Goal: Information Seeking & Learning: Learn about a topic

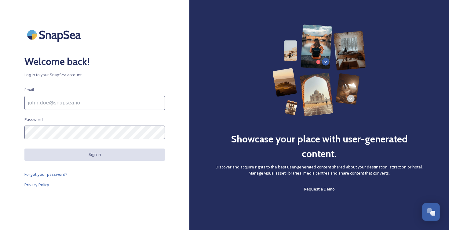
click at [62, 102] on input at bounding box center [94, 103] width 141 height 14
paste input "[EMAIL_ADDRESS][DOMAIN_NAME]"
click at [96, 212] on div "Welcome back! Log in to your SnapSea account Email kezangc@moice.gov.bt Passwor…" at bounding box center [95, 115] width 190 height 230
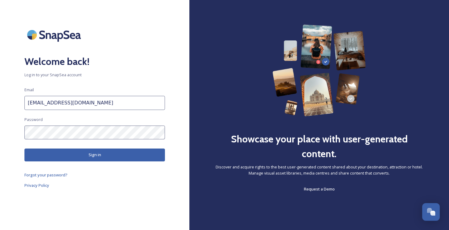
click at [72, 154] on button "Sign in" at bounding box center [94, 154] width 141 height 13
click at [87, 158] on button "Sign in" at bounding box center [94, 154] width 141 height 13
click at [89, 157] on button "Sign in" at bounding box center [94, 154] width 141 height 13
click at [10, 132] on div "Welcome back! Log in to your SnapSea account Email kezangc@moice.gov.bt Passwor…" at bounding box center [95, 114] width 190 height 181
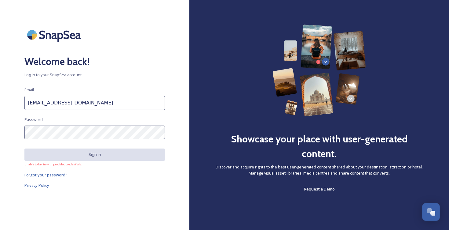
click at [127, 66] on h2 "Welcome back!" at bounding box center [94, 61] width 141 height 15
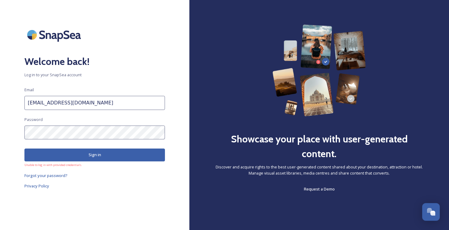
click at [106, 159] on button "Sign in" at bounding box center [94, 154] width 141 height 13
click at [85, 105] on input "kezangc@moice.gov.bt" at bounding box center [94, 103] width 141 height 14
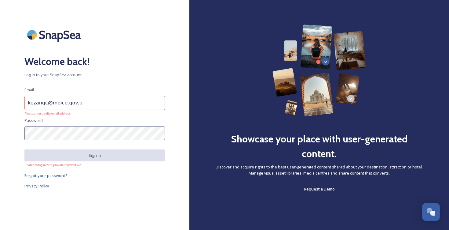
type input "kezangc@moice.gov.bt"
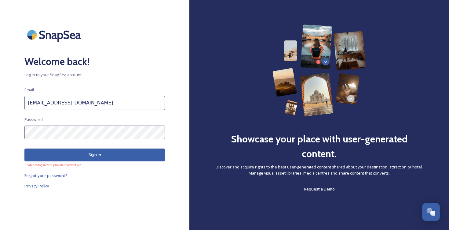
click at [85, 154] on button "Sign in" at bounding box center [94, 154] width 141 height 13
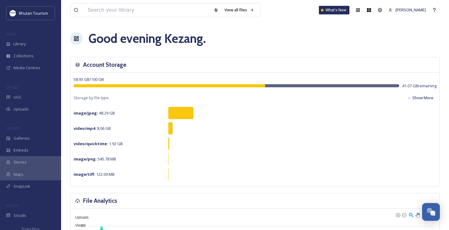
click at [267, 44] on div "Good evening [PERSON_NAME] ." at bounding box center [255, 38] width 370 height 18
click at [26, 44] on span "Library" at bounding box center [19, 44] width 12 height 6
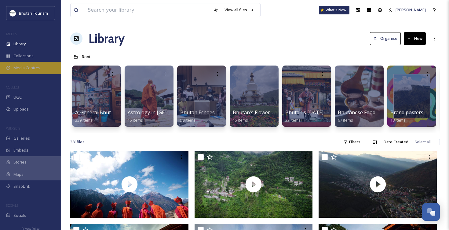
click at [20, 66] on span "Media Centres" at bounding box center [26, 68] width 27 height 6
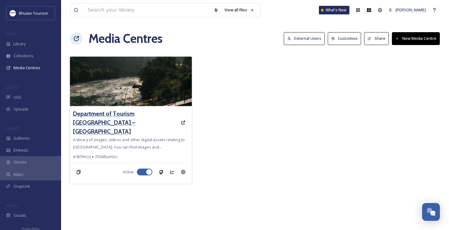
click at [105, 116] on h3 "Department of Tourism [GEOGRAPHIC_DATA] – [GEOGRAPHIC_DATA]" at bounding box center [125, 122] width 105 height 27
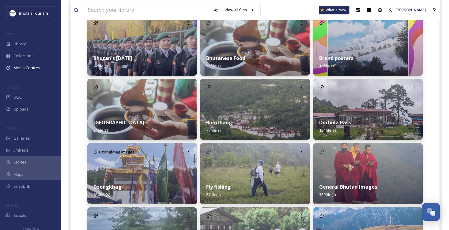
scroll to position [262, 0]
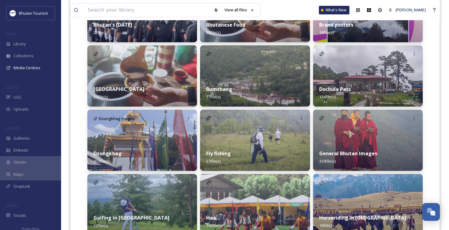
click at [345, 145] on div "General Bhutan Images 339 file(s)" at bounding box center [368, 156] width 110 height 27
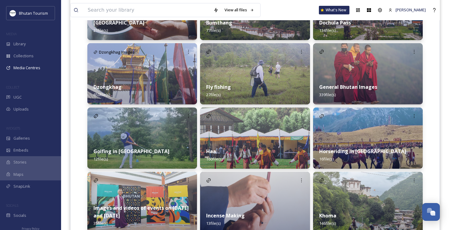
scroll to position [331, 0]
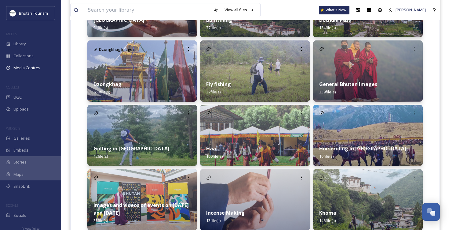
click at [146, 88] on div "Dzongkhag 650 file(s)" at bounding box center [142, 87] width 110 height 27
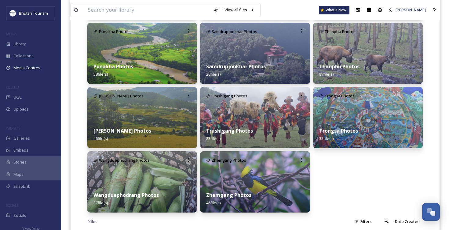
scroll to position [379, 0]
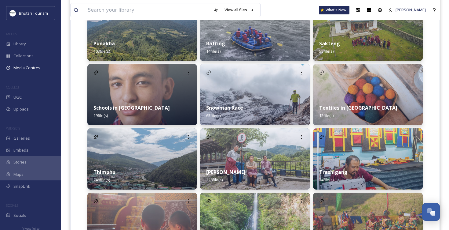
scroll to position [689, 0]
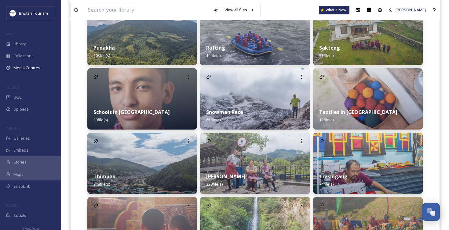
click at [133, 157] on img at bounding box center [142, 162] width 110 height 61
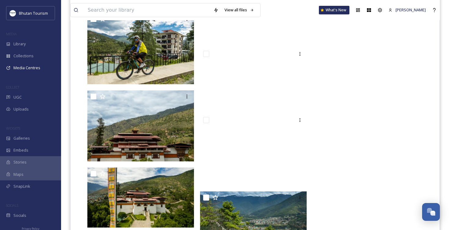
scroll to position [6824, 0]
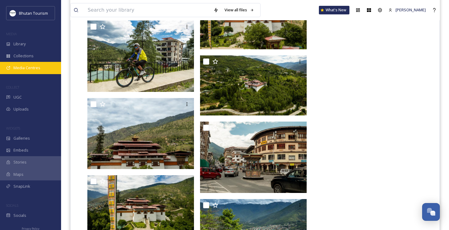
click at [23, 69] on span "Media Centres" at bounding box center [26, 68] width 27 height 6
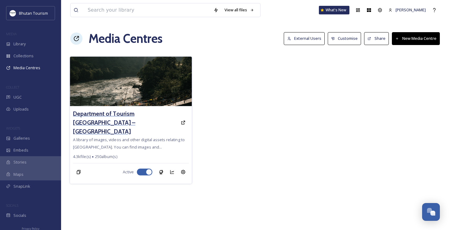
click at [128, 112] on h3 "Department of Tourism [GEOGRAPHIC_DATA] – [GEOGRAPHIC_DATA]" at bounding box center [125, 122] width 105 height 27
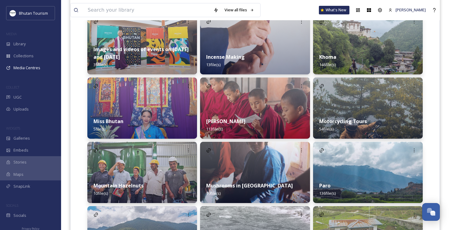
scroll to position [491, 0]
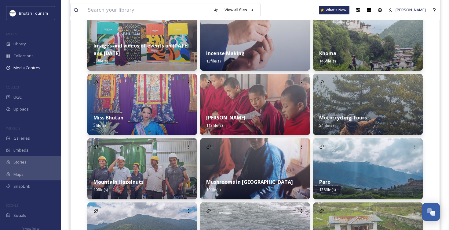
click at [232, 121] on div "[PERSON_NAME] 113 file(s)" at bounding box center [255, 121] width 110 height 27
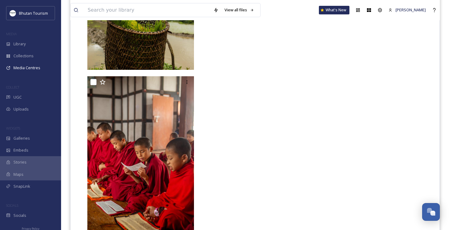
scroll to position [4028, 0]
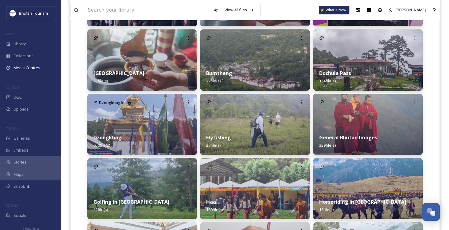
scroll to position [286, 0]
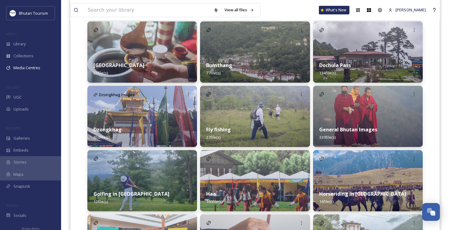
click at [143, 114] on img at bounding box center [142, 116] width 110 height 61
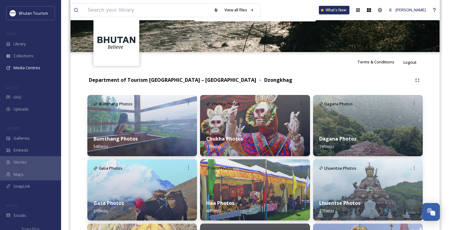
scroll to position [131, 0]
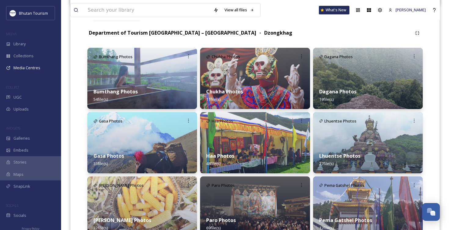
click at [162, 105] on div "Bumthang Photos 54 file(s)" at bounding box center [142, 95] width 110 height 27
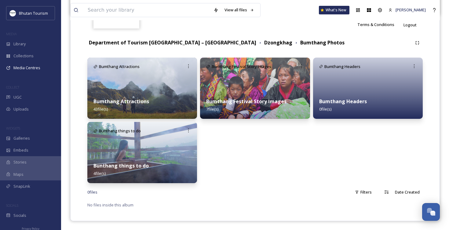
scroll to position [121, 0]
click at [153, 84] on img at bounding box center [142, 88] width 110 height 61
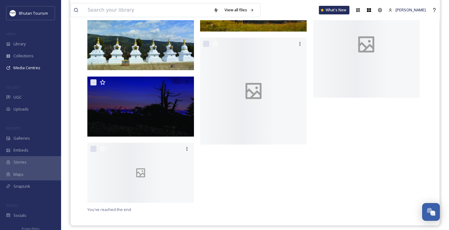
scroll to position [897, 0]
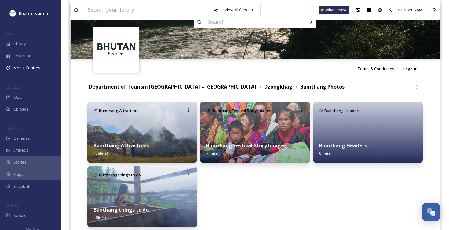
scroll to position [88, 0]
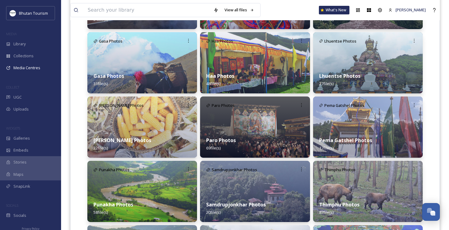
scroll to position [278, 0]
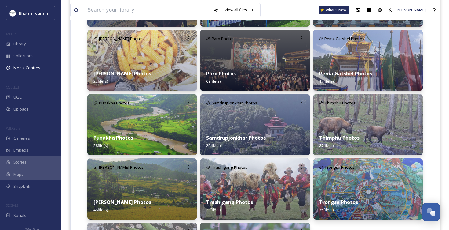
click at [255, 56] on img at bounding box center [255, 60] width 110 height 61
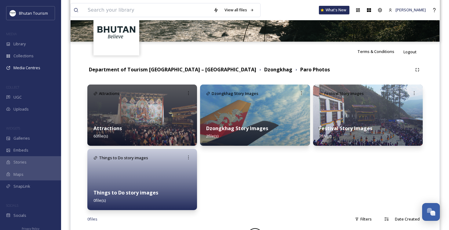
scroll to position [110, 0]
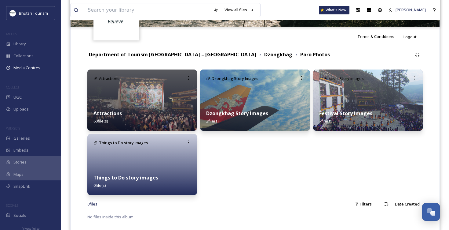
click at [137, 101] on img at bounding box center [142, 99] width 110 height 61
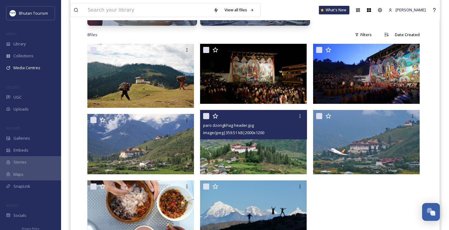
scroll to position [450, 0]
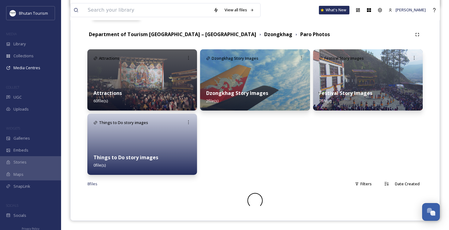
scroll to position [122, 0]
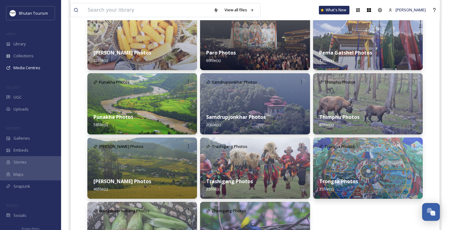
scroll to position [299, 0]
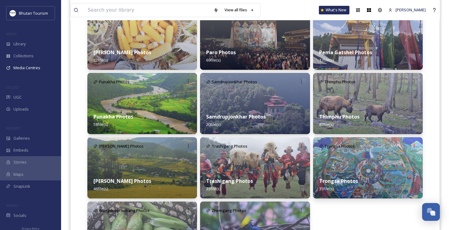
click at [133, 124] on div "Punakha Photos 58 file(s)" at bounding box center [142, 120] width 110 height 27
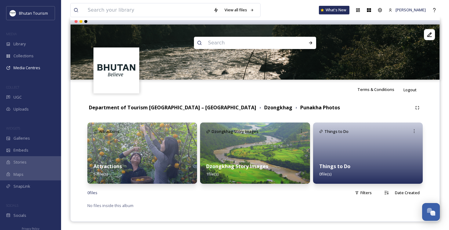
scroll to position [58, 0]
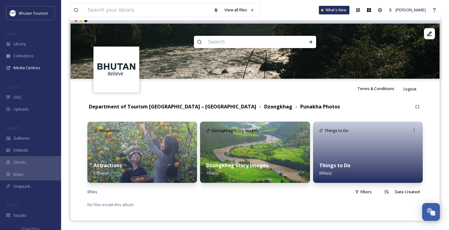
click at [134, 145] on img at bounding box center [142, 151] width 110 height 61
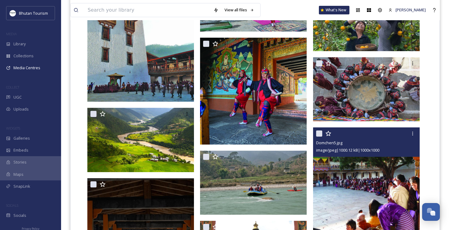
scroll to position [459, 0]
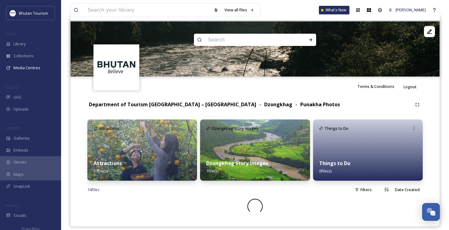
scroll to position [58, 0]
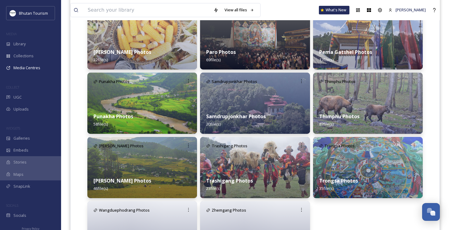
scroll to position [311, 0]
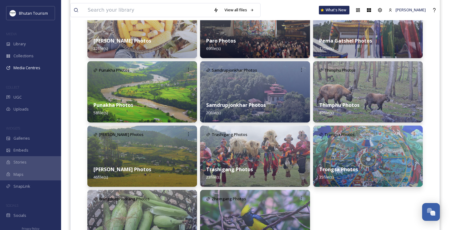
click at [333, 105] on strong "Thimphu Photos" at bounding box center [339, 104] width 40 height 7
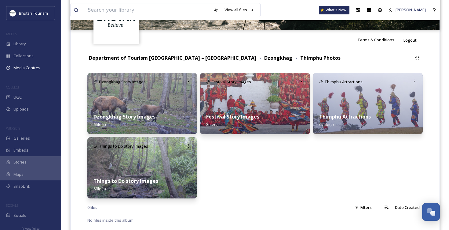
scroll to position [109, 0]
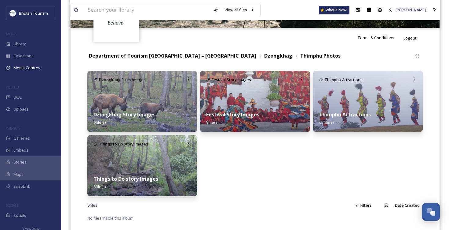
click at [327, 93] on img at bounding box center [368, 101] width 110 height 61
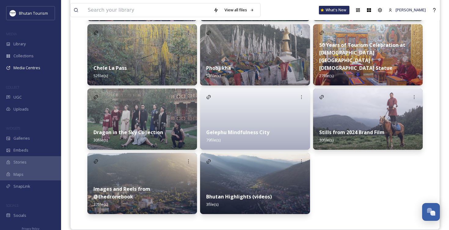
scroll to position [1127, 0]
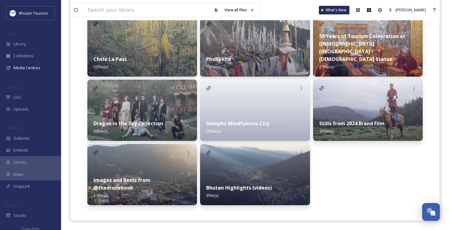
click at [136, 166] on img at bounding box center [142, 174] width 110 height 61
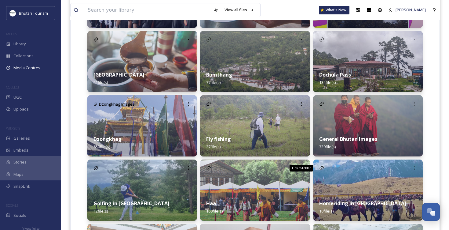
scroll to position [303, 0]
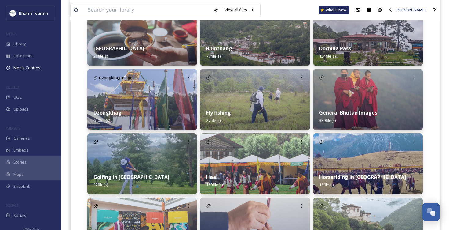
click at [345, 114] on strong "General Bhutan Images" at bounding box center [348, 112] width 58 height 7
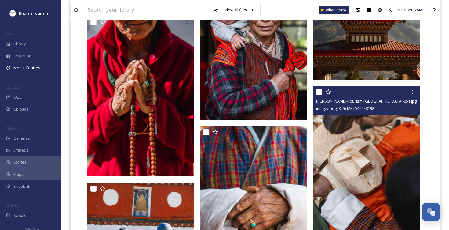
scroll to position [8573, 0]
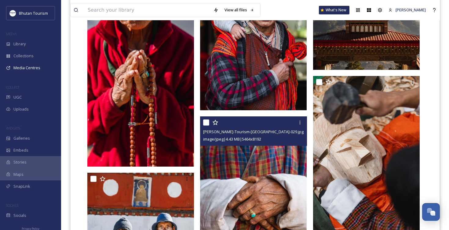
click at [248, 177] on img at bounding box center [253, 196] width 107 height 160
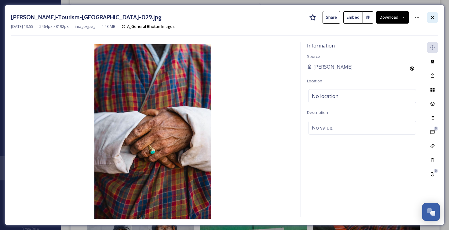
click at [433, 17] on icon at bounding box center [432, 17] width 5 height 5
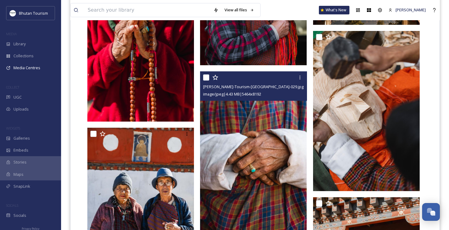
scroll to position [8625, 0]
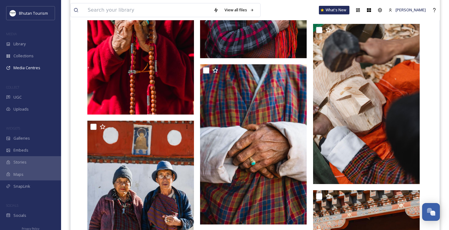
click at [143, 88] on img at bounding box center [140, 34] width 107 height 160
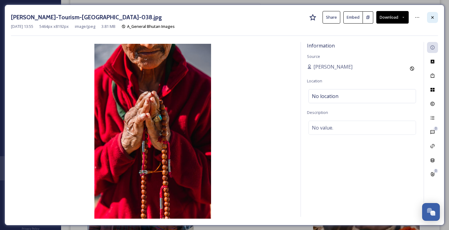
click at [434, 17] on icon at bounding box center [432, 17] width 5 height 5
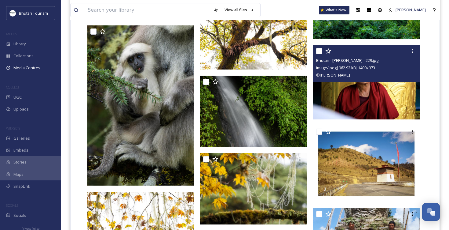
scroll to position [5950, 0]
